Goal: Task Accomplishment & Management: Manage account settings

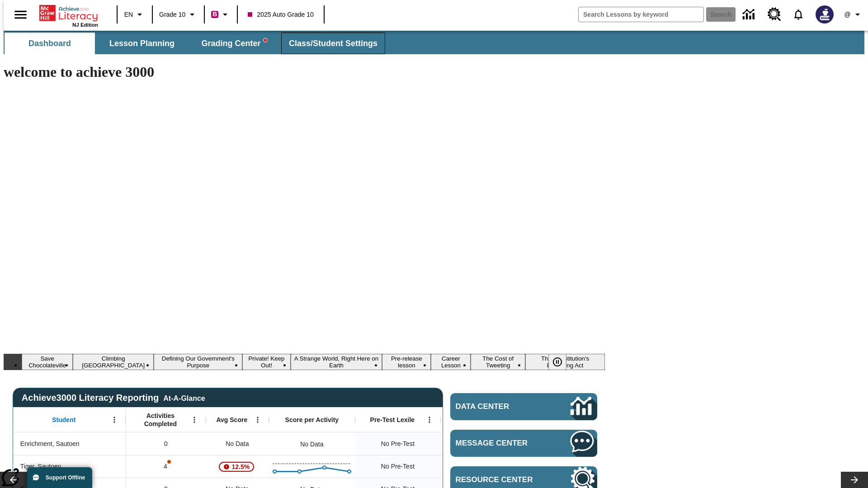
click at [328, 43] on span "Class/Student Settings" at bounding box center [333, 43] width 89 height 10
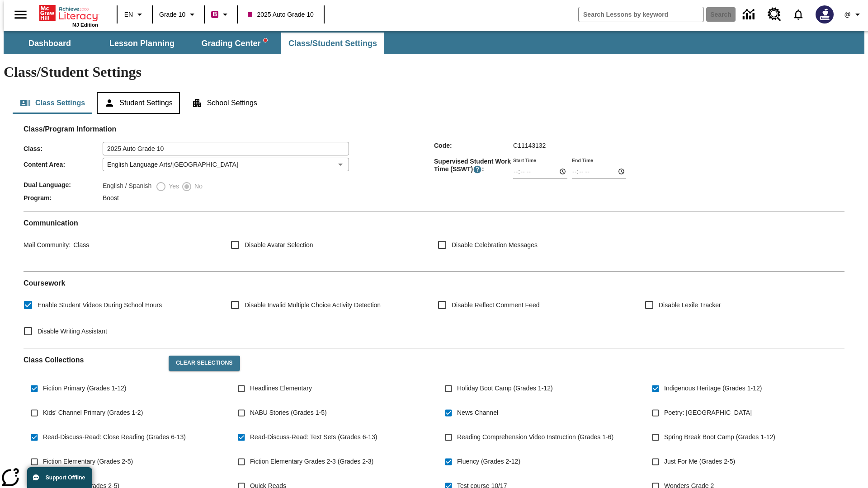
click at [136, 92] on button "Student Settings" at bounding box center [138, 103] width 83 height 22
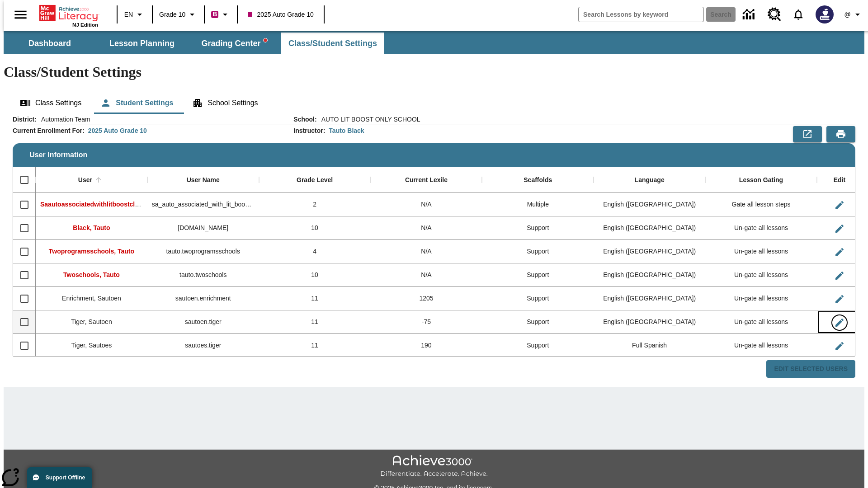
click at [836, 319] on icon "Edit User" at bounding box center [840, 323] width 8 height 8
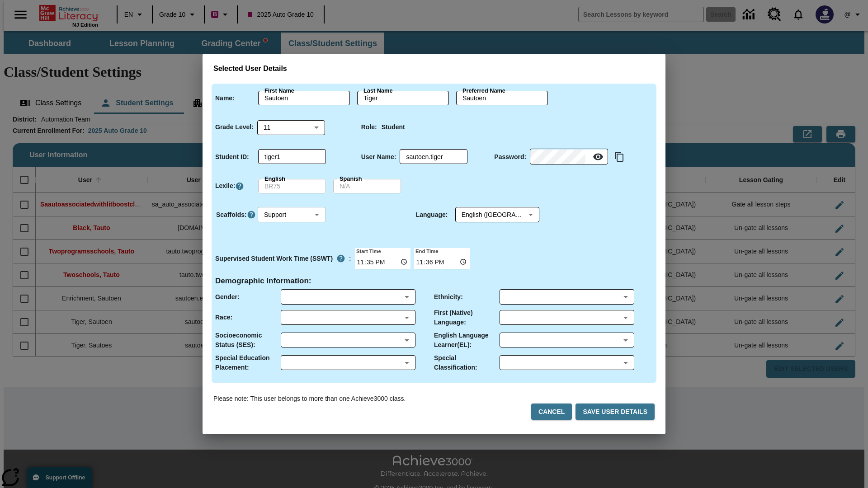
click at [292, 215] on body "Skip to main content NJ Edition EN Grade 10 B 2025 Auto Grade 10 Search 0 @ Das…" at bounding box center [434, 269] width 861 height 477
click at [292, 248] on li "Support" at bounding box center [292, 248] width 68 height 15
click at [489, 215] on body "Skip to main content NJ Edition EN Grade 10 B 2025 Auto Grade 10 Search 0 @ Das…" at bounding box center [434, 269] width 861 height 477
click at [292, 215] on body "Skip to main content NJ Edition EN Grade 10 B 2025 Auto Grade 10 Search 0 @ Das…" at bounding box center [434, 269] width 861 height 477
